Goal: Task Accomplishment & Management: Use online tool/utility

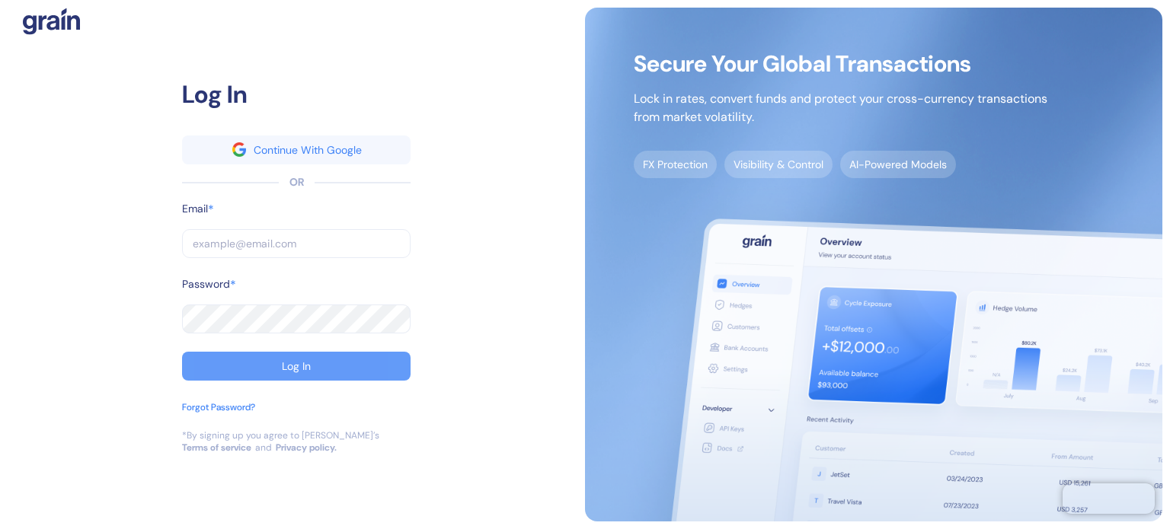
type input "[EMAIL_ADDRESS][DOMAIN_NAME]"
click at [293, 373] on button "Log In" at bounding box center [296, 366] width 228 height 29
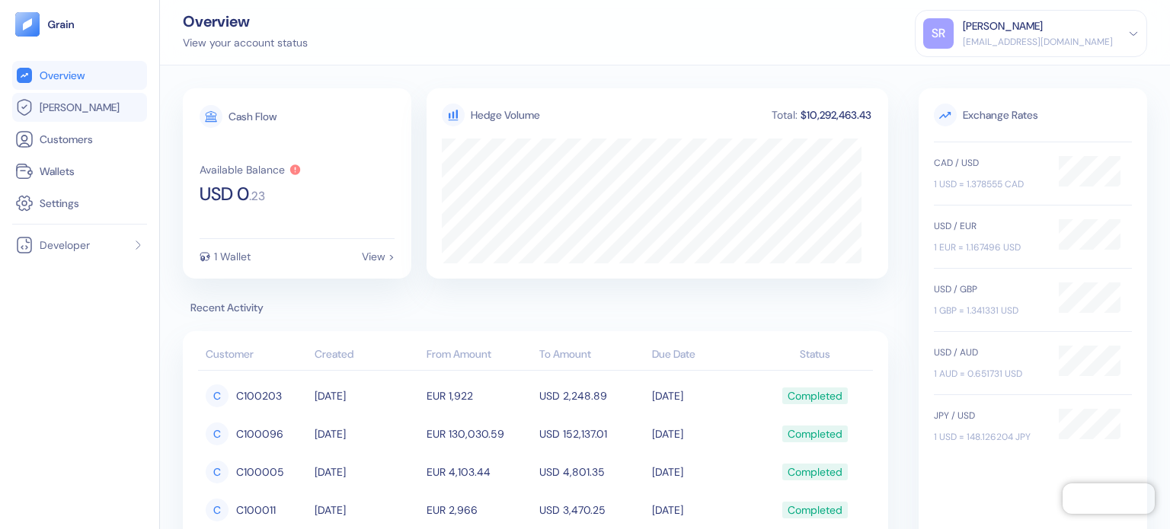
click at [104, 113] on link "[PERSON_NAME]" at bounding box center [79, 107] width 129 height 18
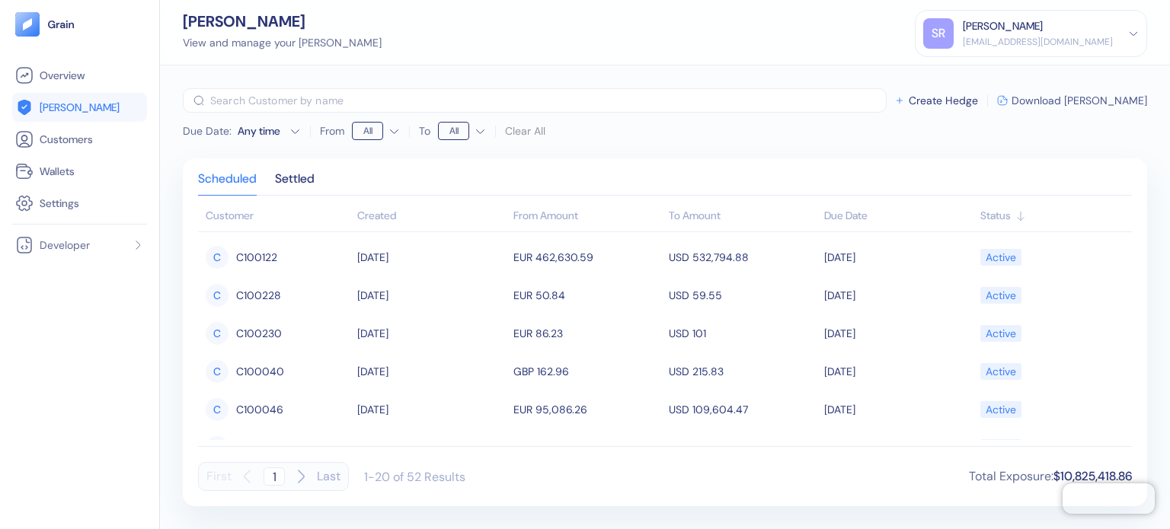
click at [1087, 95] on span "Download [PERSON_NAME]" at bounding box center [1079, 100] width 136 height 11
